Goal: Task Accomplishment & Management: Manage account settings

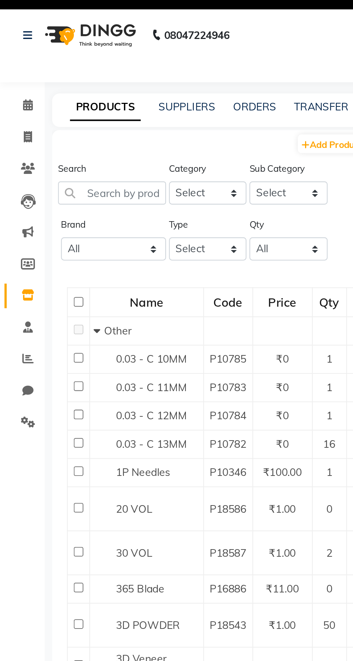
select select
click at [17, 157] on span at bounding box center [13, 157] width 13 height 8
click at [61, 107] on input "text" at bounding box center [54, 106] width 52 height 11
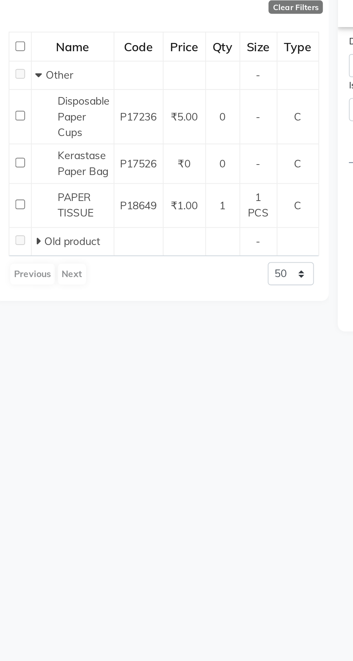
type input "Paper tissue"
click at [70, 243] on span "PAPER TISSUE" at bounding box center [64, 244] width 17 height 14
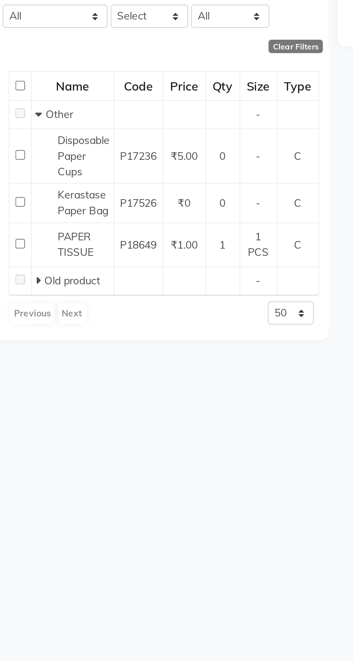
select select
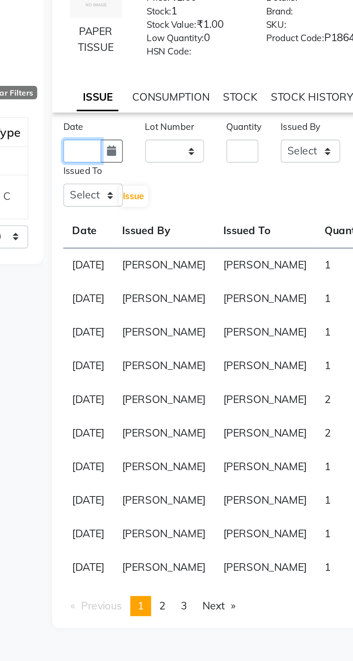
click at [206, 179] on input "text" at bounding box center [206, 176] width 18 height 11
select select "9"
select select "2025"
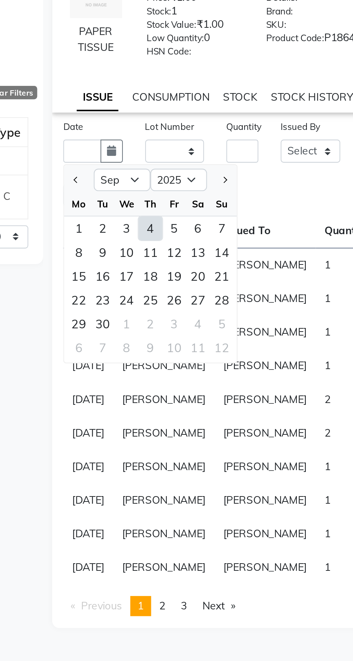
click at [242, 218] on div "4" at bounding box center [240, 214] width 12 height 12
type input "[DATE]"
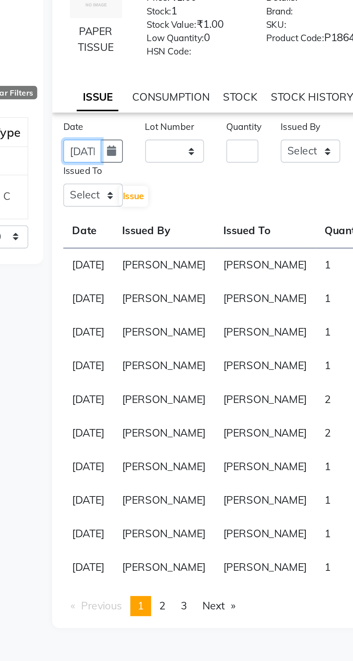
scroll to position [0, 16]
click at [287, 181] on input "number" at bounding box center [284, 176] width 16 height 11
type input "1"
click at [316, 178] on select "Select Admin [PERSON_NAME] [PERSON_NAME] [PERSON_NAME] [PERSON_NAME] [PERSON_NA…" at bounding box center [317, 176] width 29 height 11
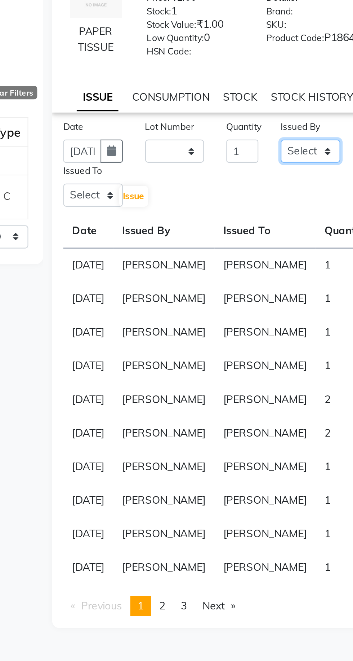
select select "72650"
click at [303, 176] on select "Select Admin [PERSON_NAME] [PERSON_NAME] [PERSON_NAME] [PERSON_NAME] [PERSON_NA…" at bounding box center [317, 176] width 29 height 11
click at [213, 203] on select "Select Admin [PERSON_NAME] [PERSON_NAME] [PERSON_NAME] [PERSON_NAME] [PERSON_NA…" at bounding box center [211, 198] width 29 height 11
select select "72650"
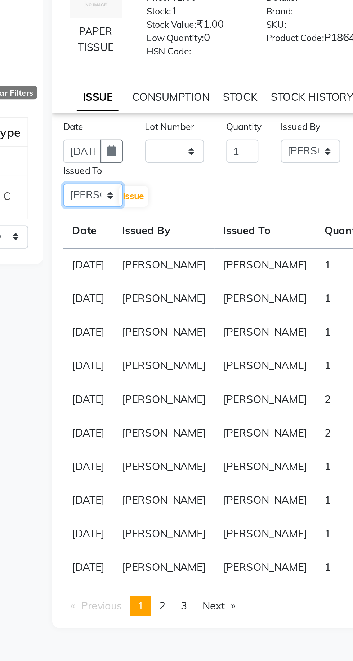
click at [197, 197] on select "Select Admin [PERSON_NAME] [PERSON_NAME] [PERSON_NAME] [PERSON_NAME] [PERSON_NA…" at bounding box center [211, 198] width 29 height 11
click at [236, 201] on span "Issue" at bounding box center [231, 198] width 10 height 5
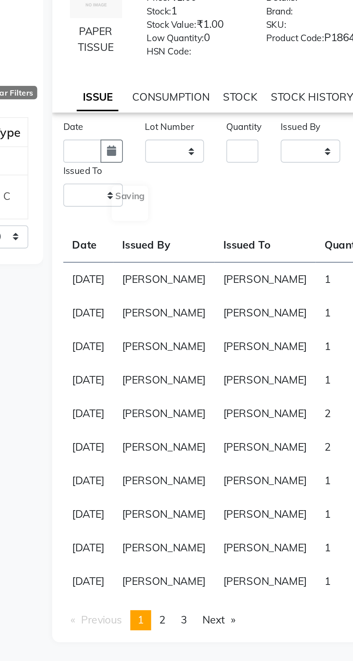
select select
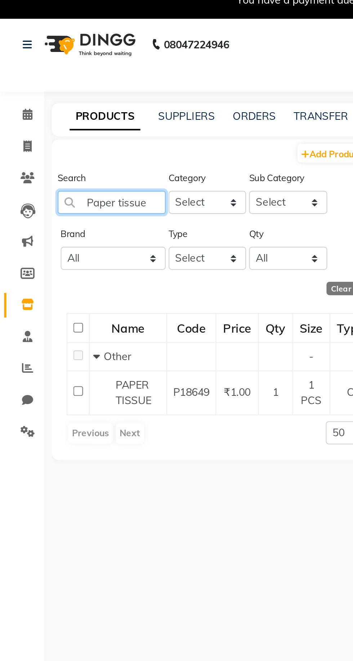
click at [73, 108] on input "Paper tissue" at bounding box center [54, 106] width 52 height 11
type input "Pa"
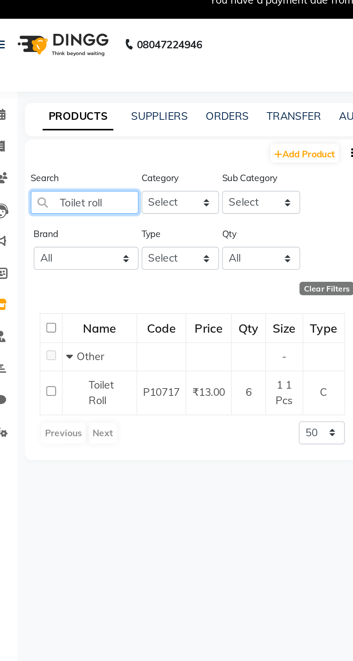
type input "Toilet roll"
click at [64, 202] on span "Toilet Roll" at bounding box center [62, 199] width 12 height 14
select select
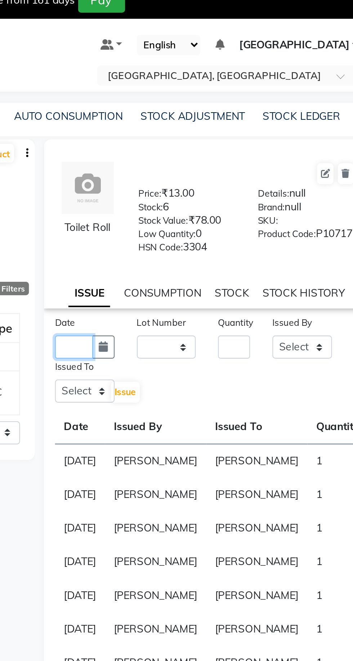
click at [206, 181] on input "text" at bounding box center [206, 176] width 18 height 11
select select "9"
select select "2025"
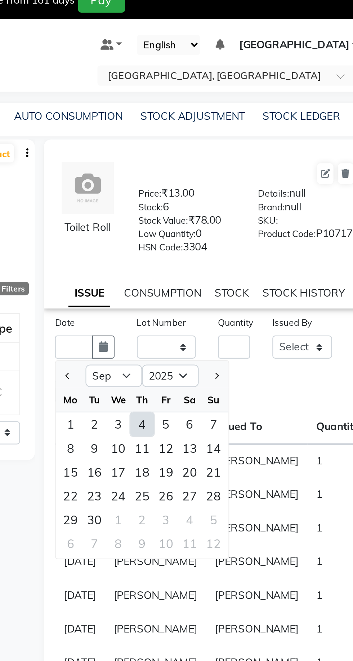
click at [244, 220] on div "4" at bounding box center [240, 214] width 12 height 12
type input "[DATE]"
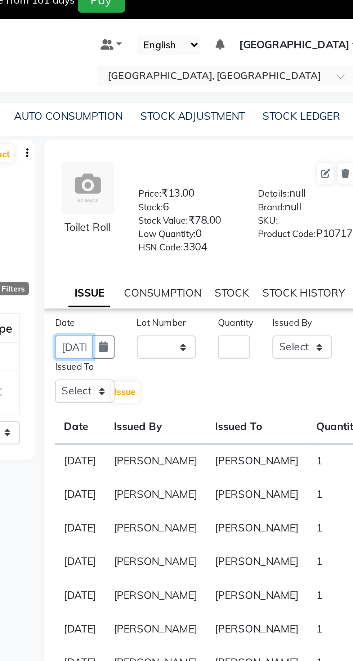
scroll to position [0, 16]
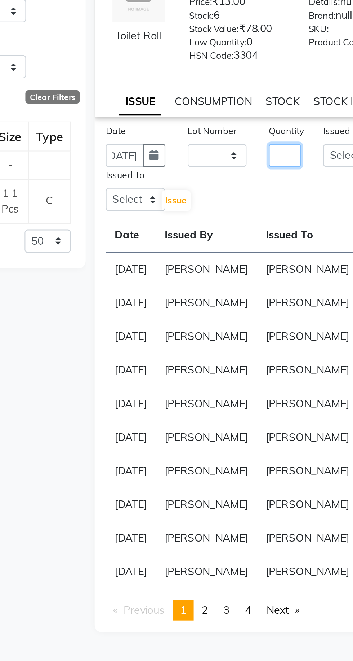
click at [281, 179] on input "number" at bounding box center [284, 176] width 16 height 11
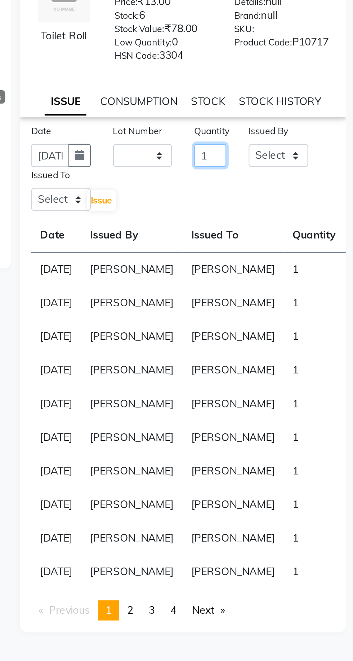
scroll to position [0, 0]
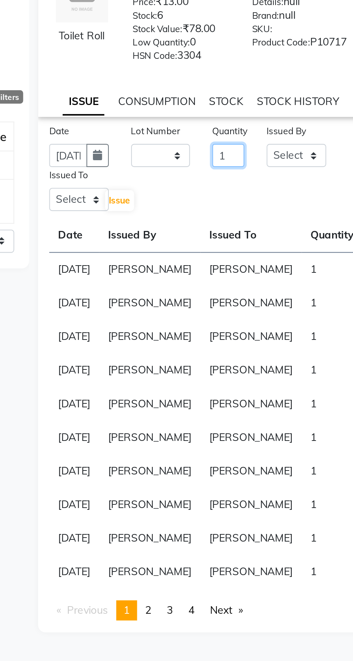
type input "1"
click at [312, 183] on select "Select Admin [PERSON_NAME] [PERSON_NAME] [PERSON_NAME] [PERSON_NAME] [PERSON_NA…" at bounding box center [317, 176] width 29 height 11
select select "72650"
click at [303, 176] on select "Select Admin [PERSON_NAME] [PERSON_NAME] [PERSON_NAME] [PERSON_NAME] [PERSON_NA…" at bounding box center [317, 176] width 29 height 11
click at [213, 204] on select "Select Admin [PERSON_NAME] [PERSON_NAME] [PERSON_NAME] [PERSON_NAME] [PERSON_NA…" at bounding box center [211, 198] width 29 height 11
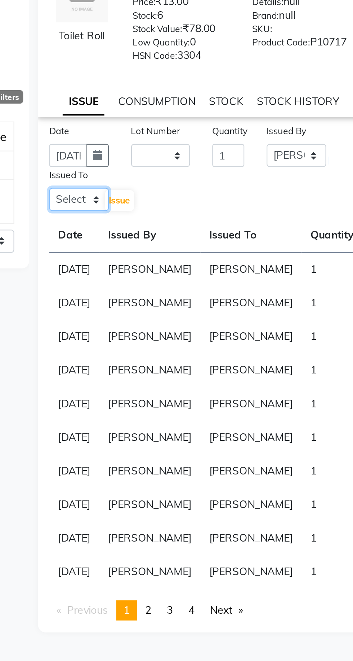
select select "72650"
click at [197, 197] on select "Select Admin [PERSON_NAME] [PERSON_NAME] [PERSON_NAME] [PERSON_NAME] [PERSON_NA…" at bounding box center [211, 198] width 29 height 11
click at [237, 204] on button "Issue" at bounding box center [231, 199] width 14 height 10
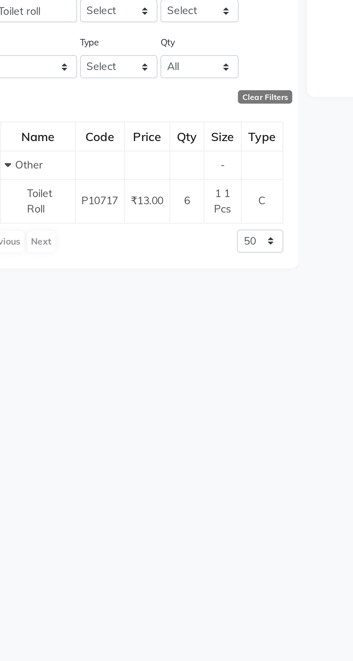
select select
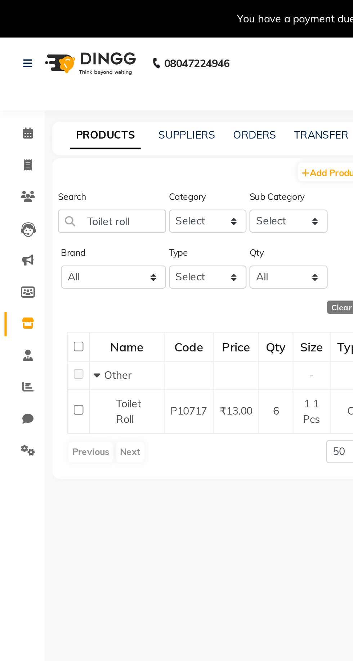
click at [17, 155] on span at bounding box center [13, 157] width 13 height 8
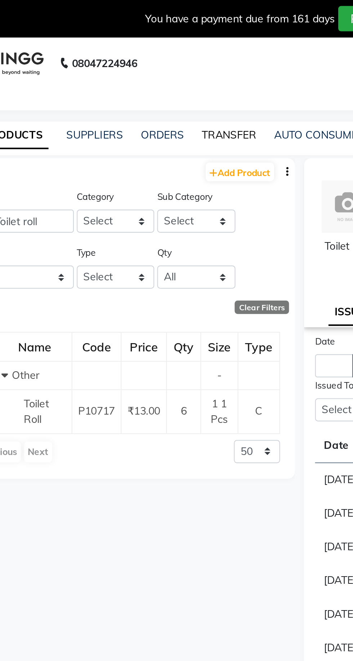
click at [161, 66] on link "TRANSFER" at bounding box center [155, 65] width 26 height 6
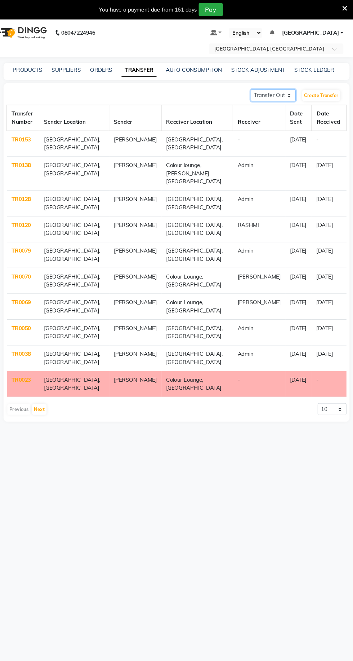
click at [277, 88] on select "Transfer In Transfer Out" at bounding box center [278, 89] width 42 height 11
click at [257, 84] on select "Transfer In Transfer Out" at bounding box center [278, 89] width 42 height 11
click at [281, 89] on select "Transfer In Transfer Out" at bounding box center [278, 89] width 42 height 11
select select "receiving"
click at [257, 84] on select "Transfer In Transfer Out" at bounding box center [278, 89] width 42 height 11
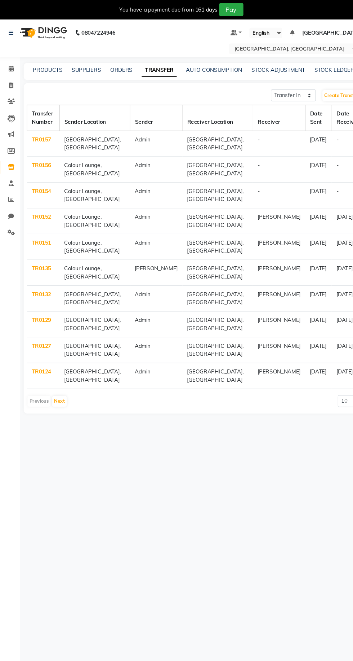
click at [47, 178] on link "TR0154" at bounding box center [42, 179] width 18 height 6
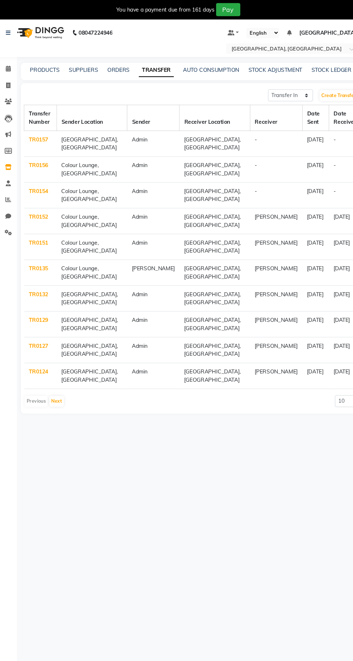
click at [47, 154] on link "TR0156" at bounding box center [42, 154] width 18 height 6
click at [45, 130] on link "TR0157" at bounding box center [42, 130] width 18 height 6
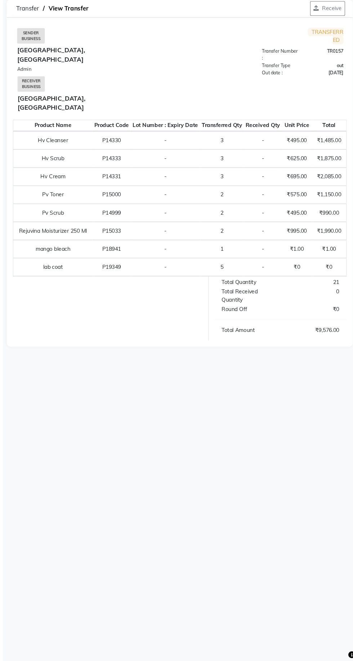
scroll to position [18, 0]
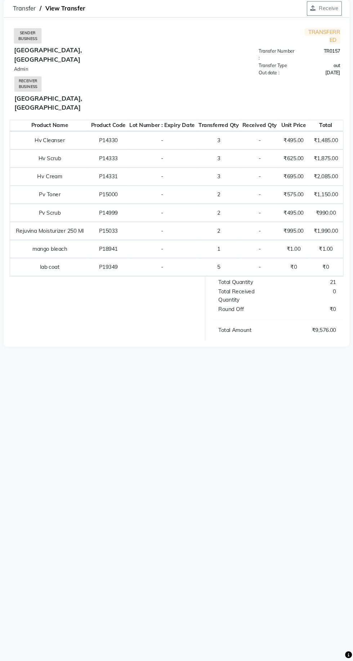
click at [123, 286] on td "P19349" at bounding box center [124, 291] width 36 height 17
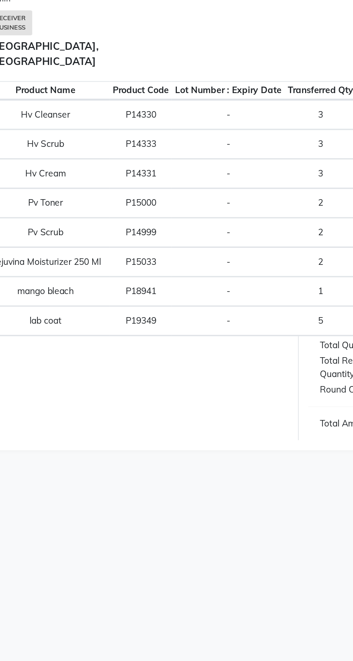
scroll to position [0, 0]
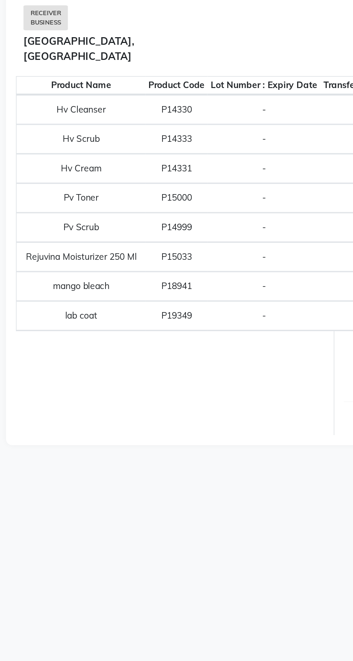
click at [56, 353] on div at bounding box center [120, 348] width 189 height 60
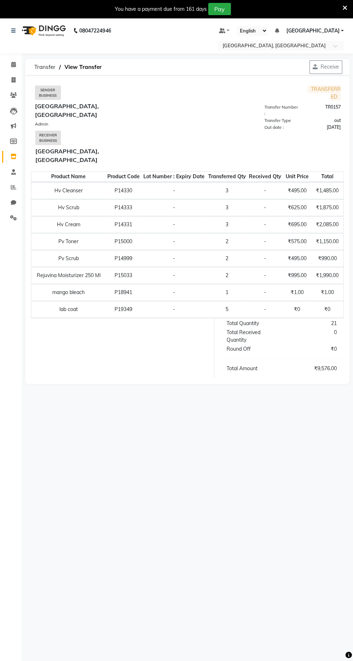
click at [330, 64] on button "Receive" at bounding box center [326, 67] width 33 height 14
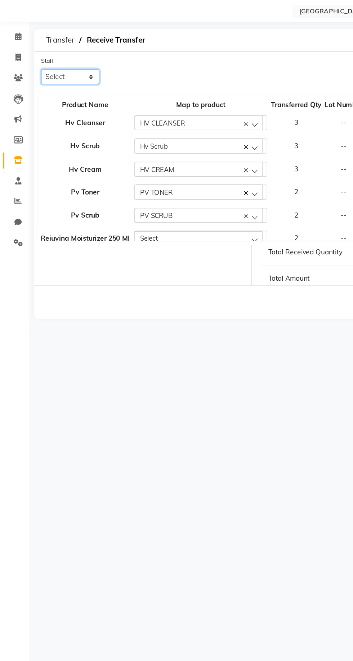
click at [45, 91] on select "Select Admin [PERSON_NAME] [PERSON_NAME] [PERSON_NAME] [PERSON_NAME] [PERSON_NA…" at bounding box center [52, 94] width 43 height 11
select select "86195"
click at [31, 89] on select "Select Admin [PERSON_NAME] [PERSON_NAME] [PERSON_NAME] [PERSON_NAME] [PERSON_NA…" at bounding box center [52, 94] width 43 height 11
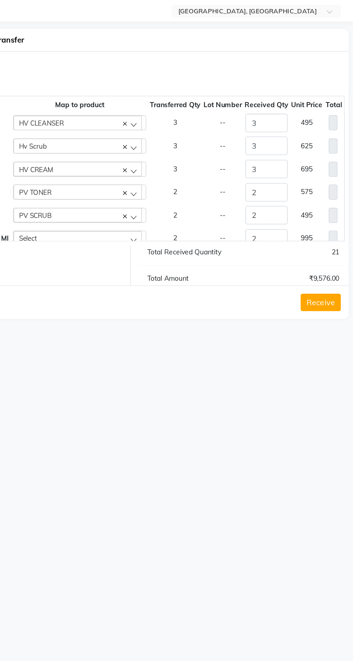
click at [334, 264] on button "Receive" at bounding box center [329, 262] width 30 height 13
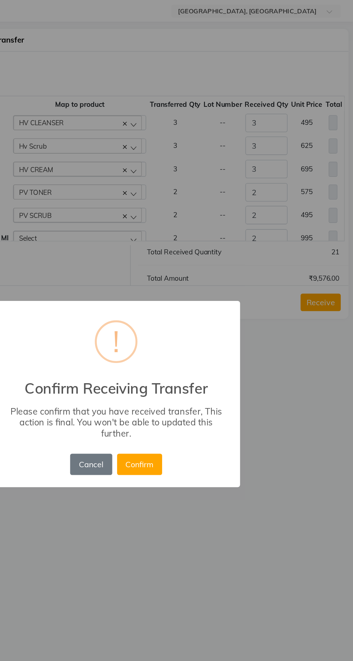
click at [197, 385] on button "Confirm" at bounding box center [194, 383] width 34 height 16
